Goal: Transaction & Acquisition: Book appointment/travel/reservation

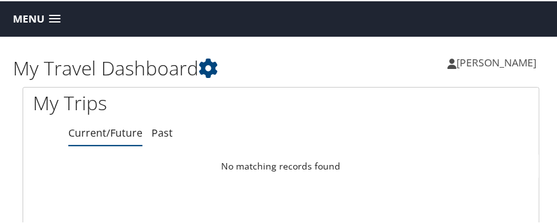
click at [57, 16] on span at bounding box center [55, 18] width 12 height 9
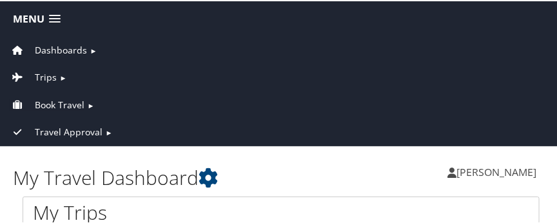
click at [70, 102] on span "Book Travel" at bounding box center [60, 104] width 50 height 14
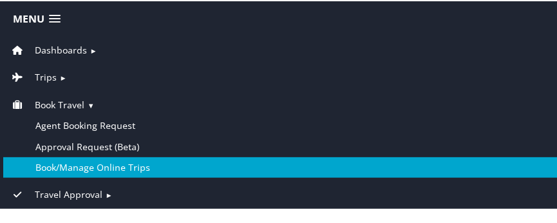
click at [82, 167] on link "Book/Manage Online Trips" at bounding box center [281, 166] width 556 height 21
